Goal: Information Seeking & Learning: Learn about a topic

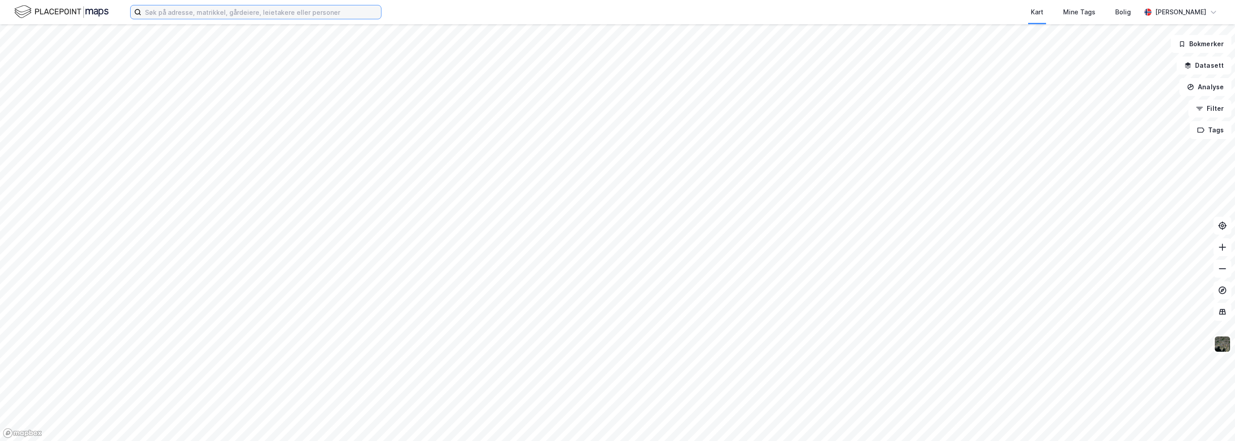
click at [291, 13] on input at bounding box center [261, 11] width 240 height 13
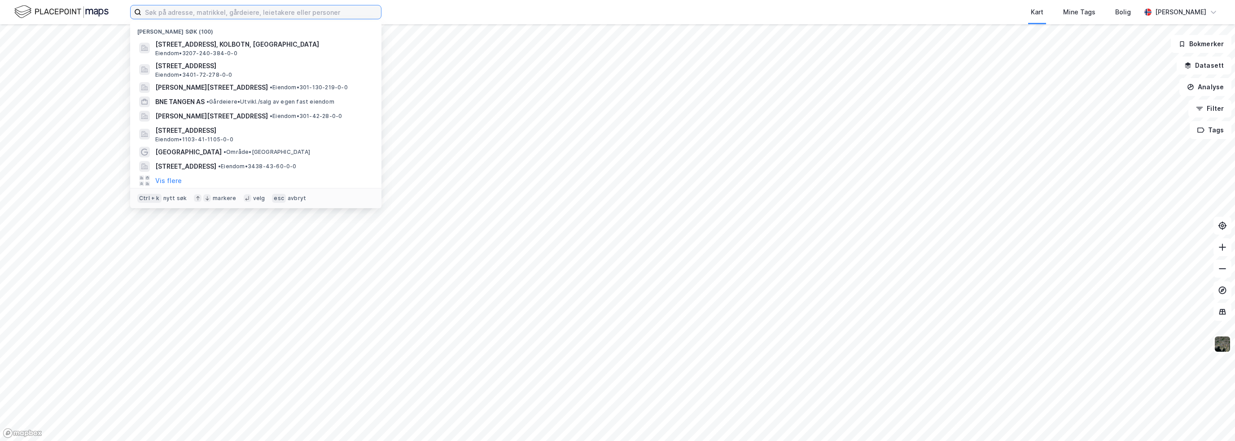
paste input "Voksenkollveien 112 A"
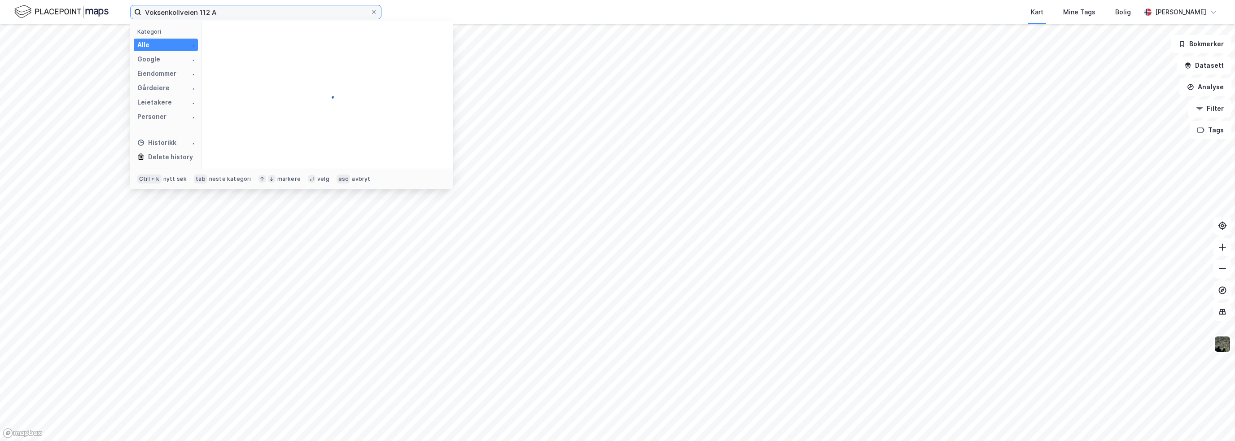
type input "Voksenkollveien 112 A"
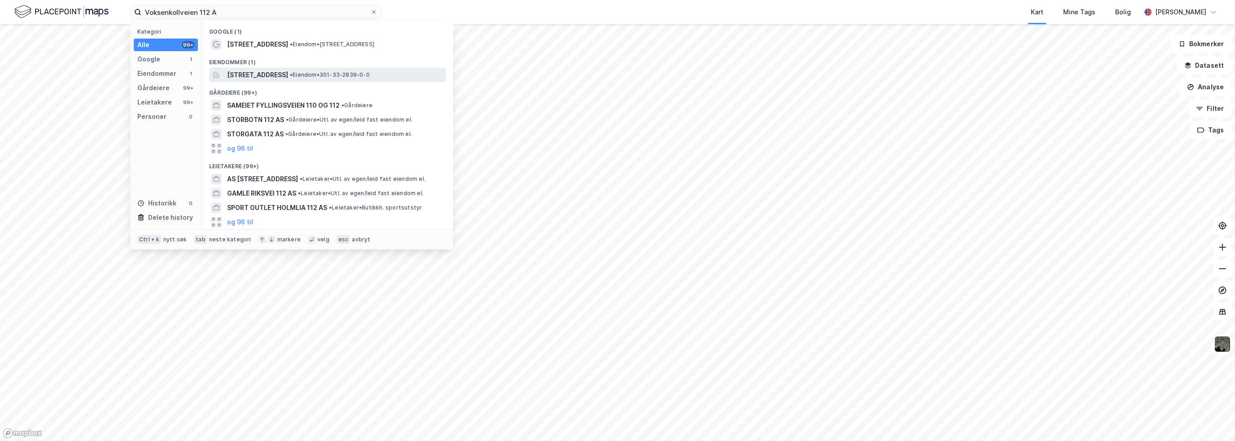
click at [288, 79] on span "[STREET_ADDRESS]" at bounding box center [257, 75] width 61 height 11
